Goal: Browse casually: Explore the website without a specific task or goal

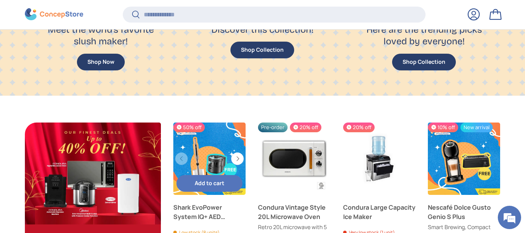
scroll to position [745, 0]
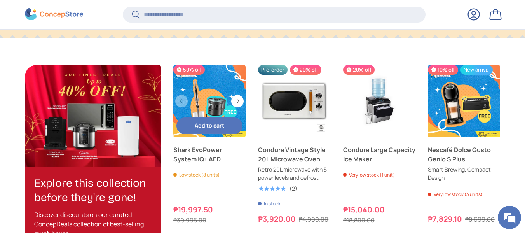
click at [216, 96] on link "Shark EvoPower System IQ+ AED (CS851)" at bounding box center [209, 101] width 72 height 72
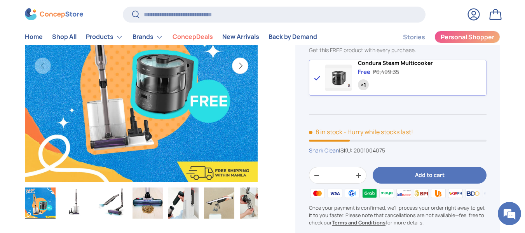
scroll to position [155, 0]
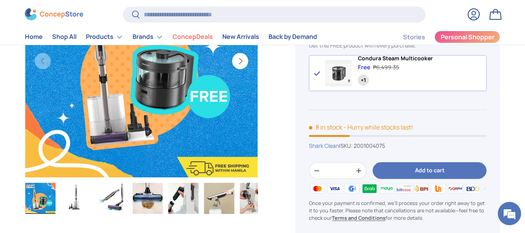
click at [51, 12] on img at bounding box center [54, 15] width 58 height 12
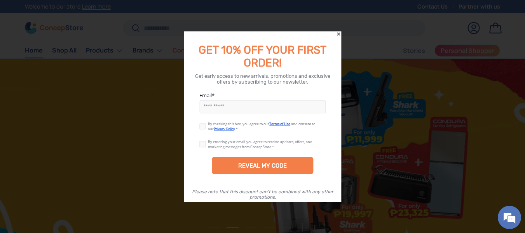
scroll to position [0, 1050]
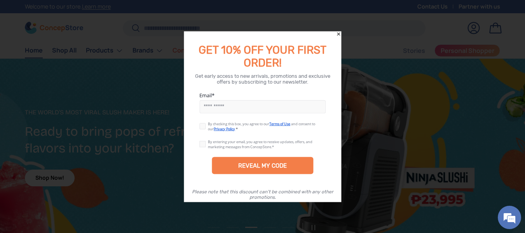
drag, startPoint x: 391, startPoint y: 232, endPoint x: 303, endPoint y: 183, distance: 100.7
click at [303, 183] on div "REVEAL MY CODE" at bounding box center [262, 169] width 157 height 33
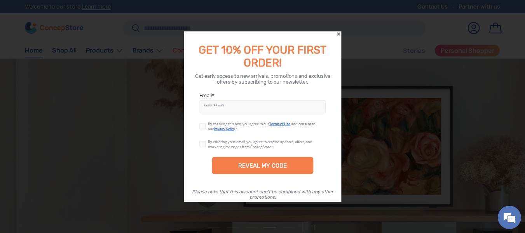
scroll to position [0, 1575]
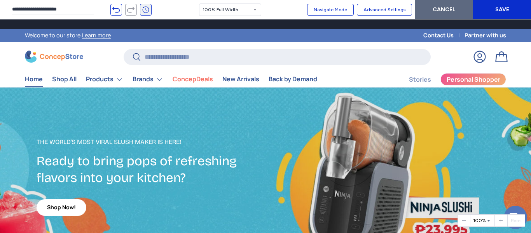
click at [147, 10] on icon "button" at bounding box center [145, 9] width 11 height 11
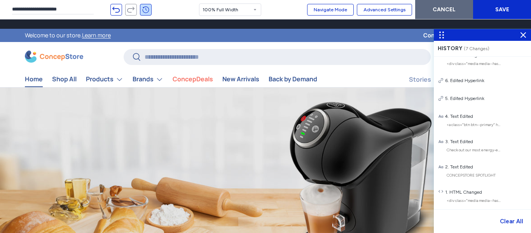
scroll to position [0, 2100]
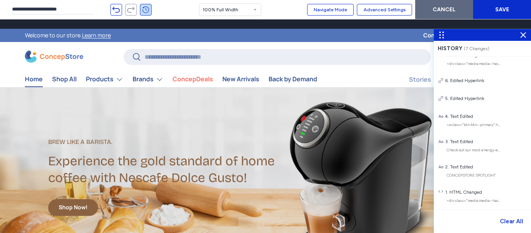
click at [460, 81] on div "Edited Hyperlink" at bounding box center [467, 81] width 34 height 6
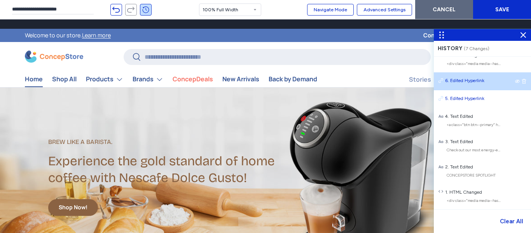
click at [464, 101] on div "Edited Hyperlink" at bounding box center [467, 99] width 34 height 6
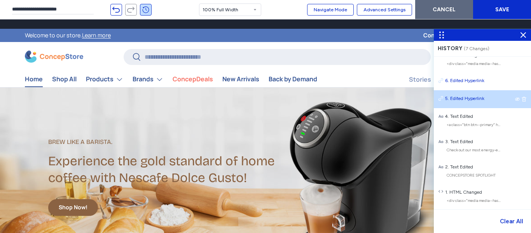
click at [461, 115] on div "Text Edited" at bounding box center [461, 117] width 23 height 6
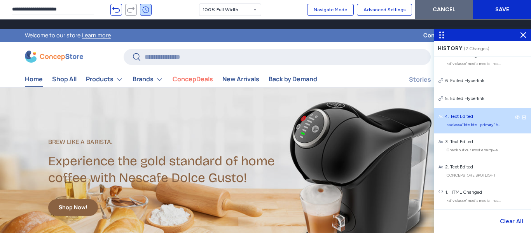
click at [462, 139] on div "Text Edited" at bounding box center [461, 142] width 23 height 6
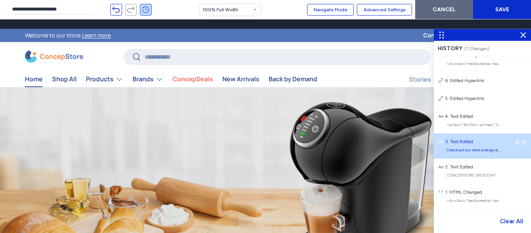
click at [464, 170] on div "Text Edited" at bounding box center [461, 167] width 23 height 6
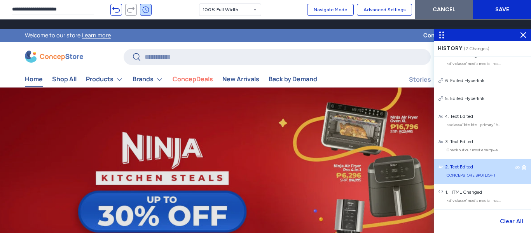
scroll to position [0, 0]
click at [460, 190] on div "HTML Changed" at bounding box center [465, 193] width 33 height 6
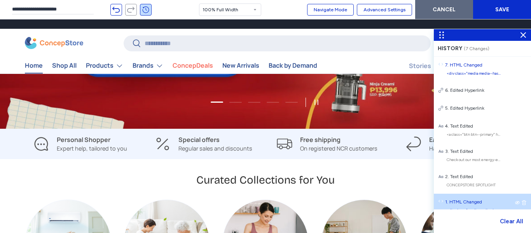
click at [470, 69] on li "HTML Changed <div class="media media--has-overlay flex absolute top-0 left-0 w-…" at bounding box center [482, 69] width 97 height 25
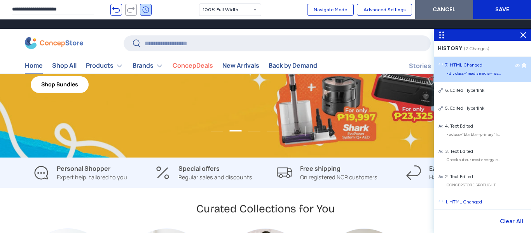
scroll to position [78, 0]
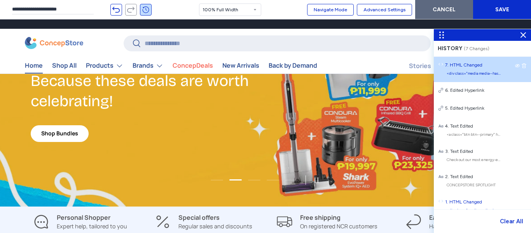
click at [515, 66] on use at bounding box center [517, 65] width 5 height 3
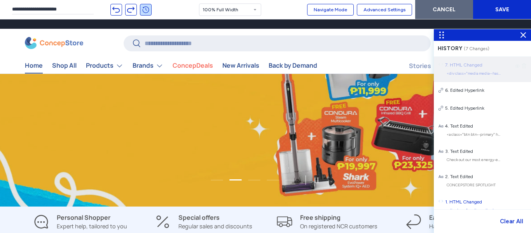
scroll to position [0, 1050]
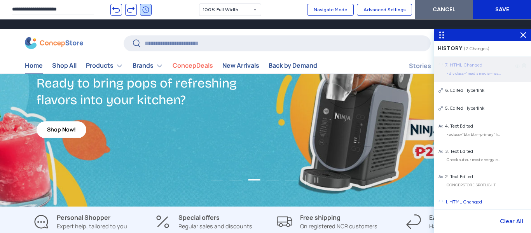
click at [515, 66] on icon at bounding box center [517, 66] width 5 height 5
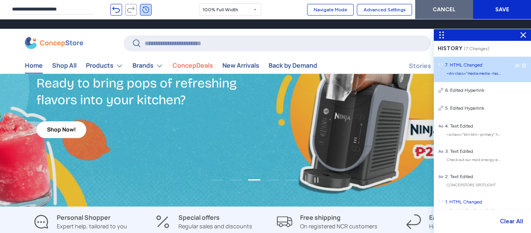
click at [0, 0] on icon at bounding box center [0, 0] width 0 height 0
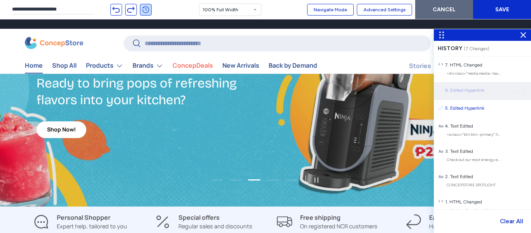
click at [515, 91] on icon at bounding box center [517, 91] width 5 height 5
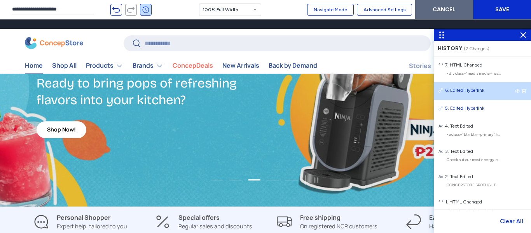
click at [0, 0] on use at bounding box center [0, 0] width 0 height 0
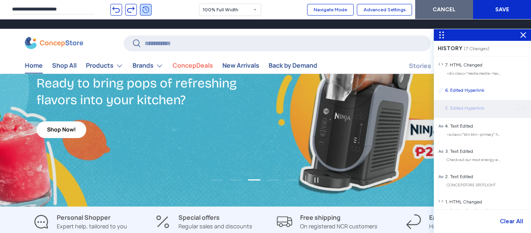
click at [515, 109] on use at bounding box center [517, 109] width 5 height 3
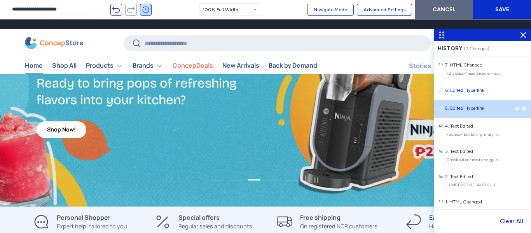
click at [0, 0] on icon at bounding box center [0, 0] width 0 height 0
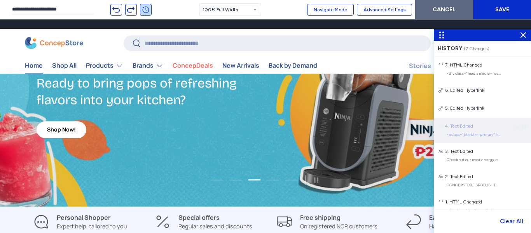
click at [515, 128] on icon at bounding box center [517, 127] width 5 height 5
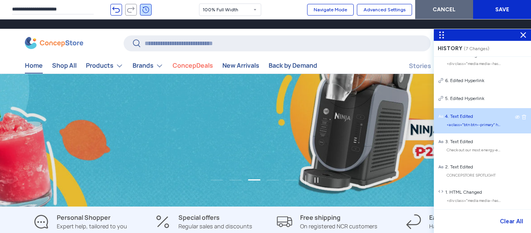
scroll to position [0, 0]
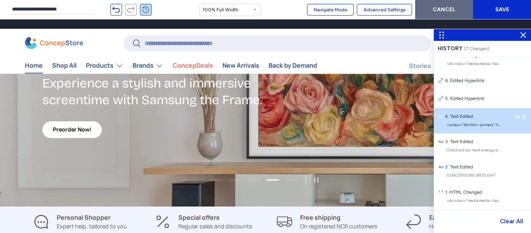
click at [479, 140] on div "Text Edited" at bounding box center [482, 142] width 88 height 6
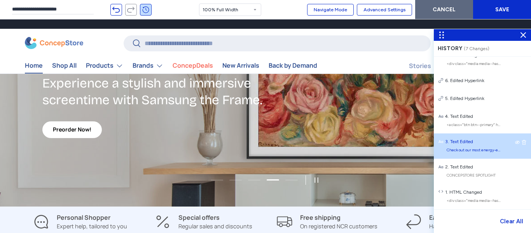
click at [515, 143] on icon at bounding box center [517, 142] width 5 height 5
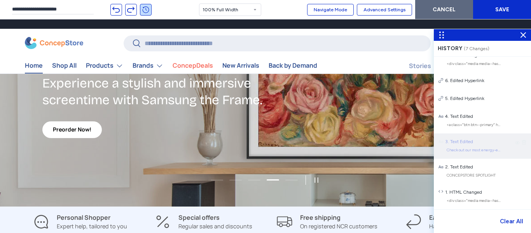
click at [515, 143] on icon at bounding box center [517, 142] width 5 height 5
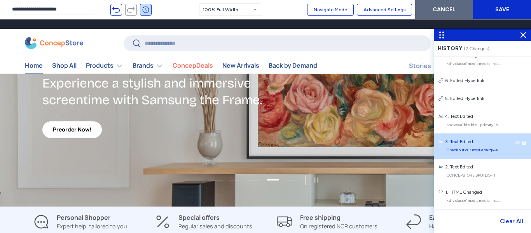
click at [472, 165] on div "Text Edited" at bounding box center [461, 167] width 23 height 6
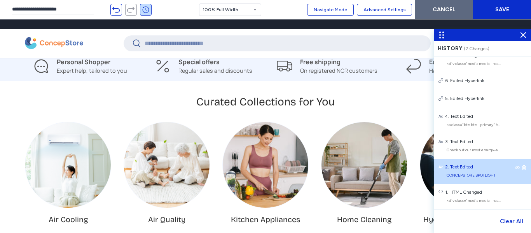
click at [460, 169] on div "Text Edited" at bounding box center [461, 167] width 23 height 6
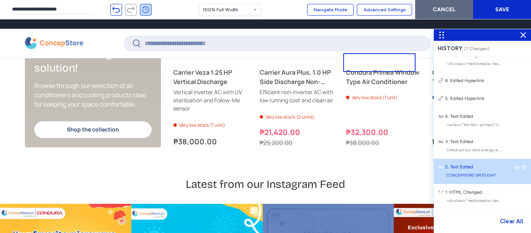
scroll to position [2065, 0]
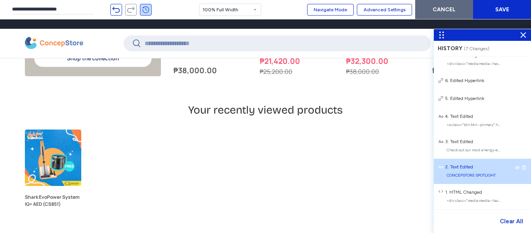
click at [455, 191] on div "HTML Changed" at bounding box center [465, 193] width 33 height 6
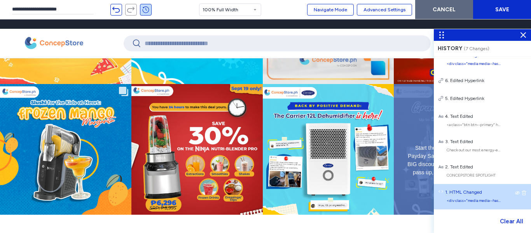
scroll to position [2376, 0]
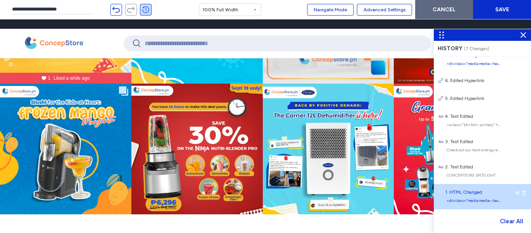
click at [459, 193] on div "HTML Changed" at bounding box center [465, 193] width 33 height 6
click at [460, 177] on div "CONCEPSTORE SPOTLIGHT" at bounding box center [473, 175] width 55 height 5
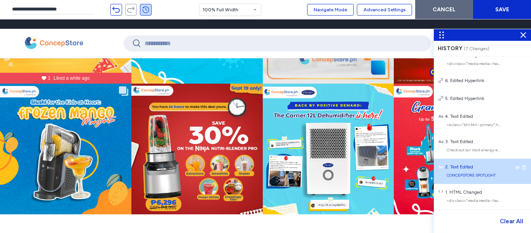
click at [464, 194] on div "HTML Changed" at bounding box center [465, 193] width 33 height 6
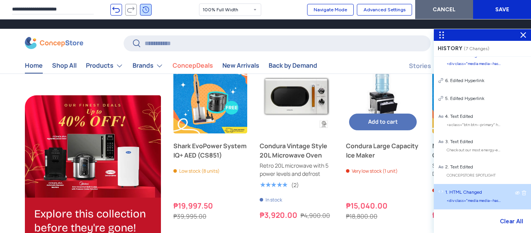
scroll to position [777, 0]
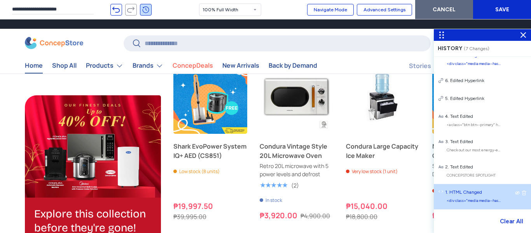
click at [450, 173] on div "CONCEPSTORE SPOTLIGHT" at bounding box center [473, 175] width 55 height 5
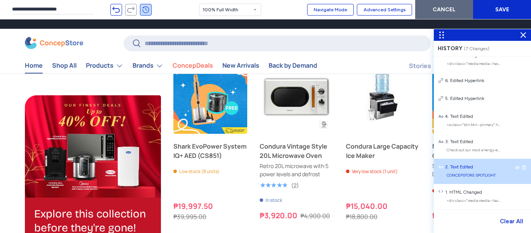
click at [462, 146] on li "Text Edited Check out our most energy-efficient air conditioner!" at bounding box center [482, 145] width 97 height 25
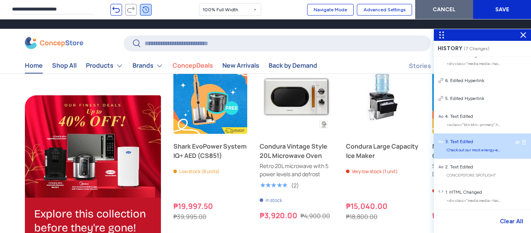
click at [465, 120] on div "Text Edited" at bounding box center [461, 117] width 23 height 6
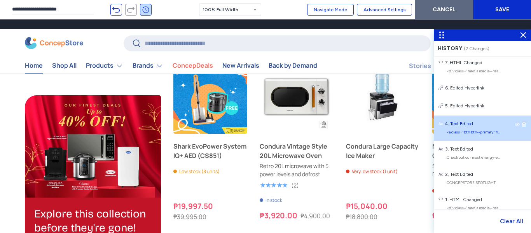
scroll to position [0, 0]
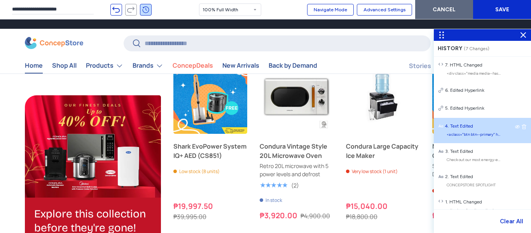
click at [462, 112] on div "Edited Hyperlink" at bounding box center [467, 109] width 34 height 6
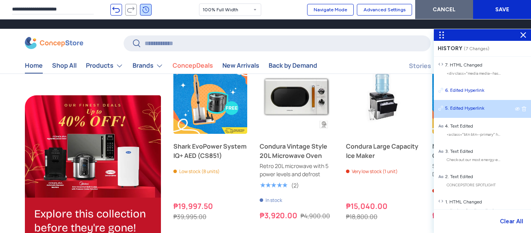
click at [468, 88] on div "Edited Hyperlink" at bounding box center [467, 91] width 34 height 6
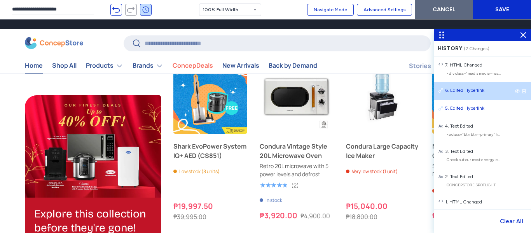
click at [470, 74] on div "<div class="media media--has-overlay flex absolute top-0 left-0 w-full h-full h…" at bounding box center [473, 73] width 55 height 5
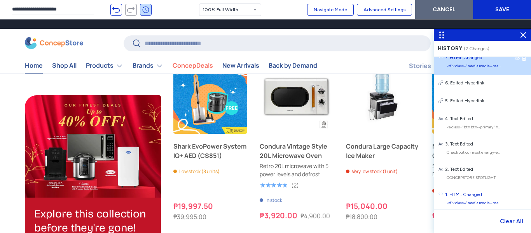
scroll to position [10, 0]
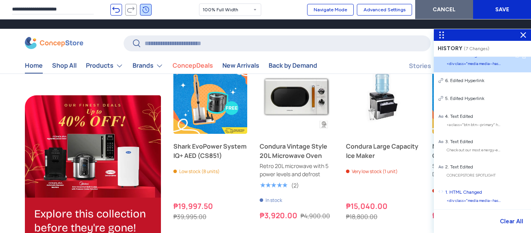
click at [462, 202] on div "<div class="media media--has-overlay flex absolute top-0 left-0 w-full h-full h…" at bounding box center [473, 200] width 55 height 5
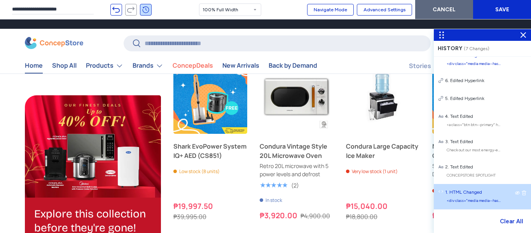
click at [468, 172] on li "Text Edited CONCEPSTORE SPOTLIGHT" at bounding box center [482, 171] width 97 height 25
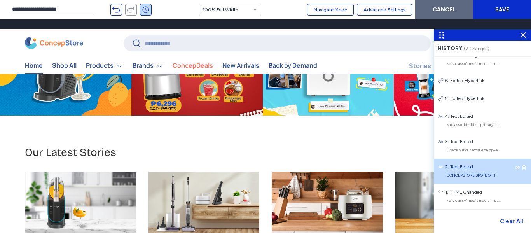
scroll to position [2399, 0]
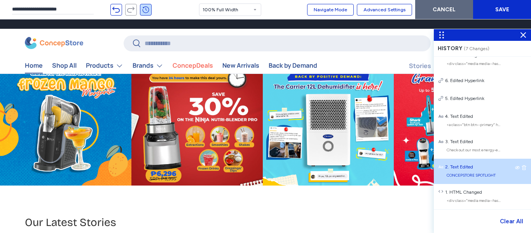
click at [465, 144] on div "Text Edited" at bounding box center [461, 142] width 23 height 6
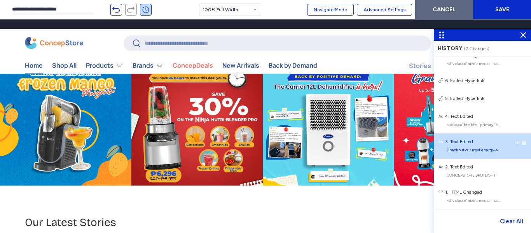
scroll to position [0, 0]
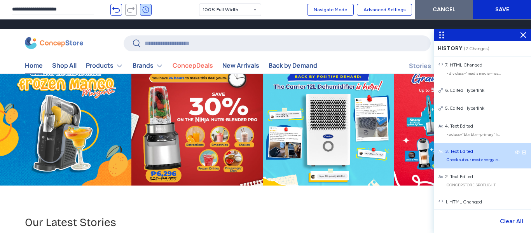
click at [464, 129] on div "Text Edited" at bounding box center [461, 127] width 23 height 6
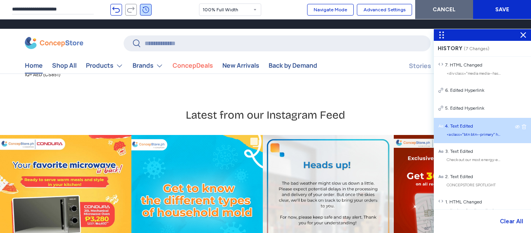
scroll to position [2126, 0]
